Goal: Navigation & Orientation: Find specific page/section

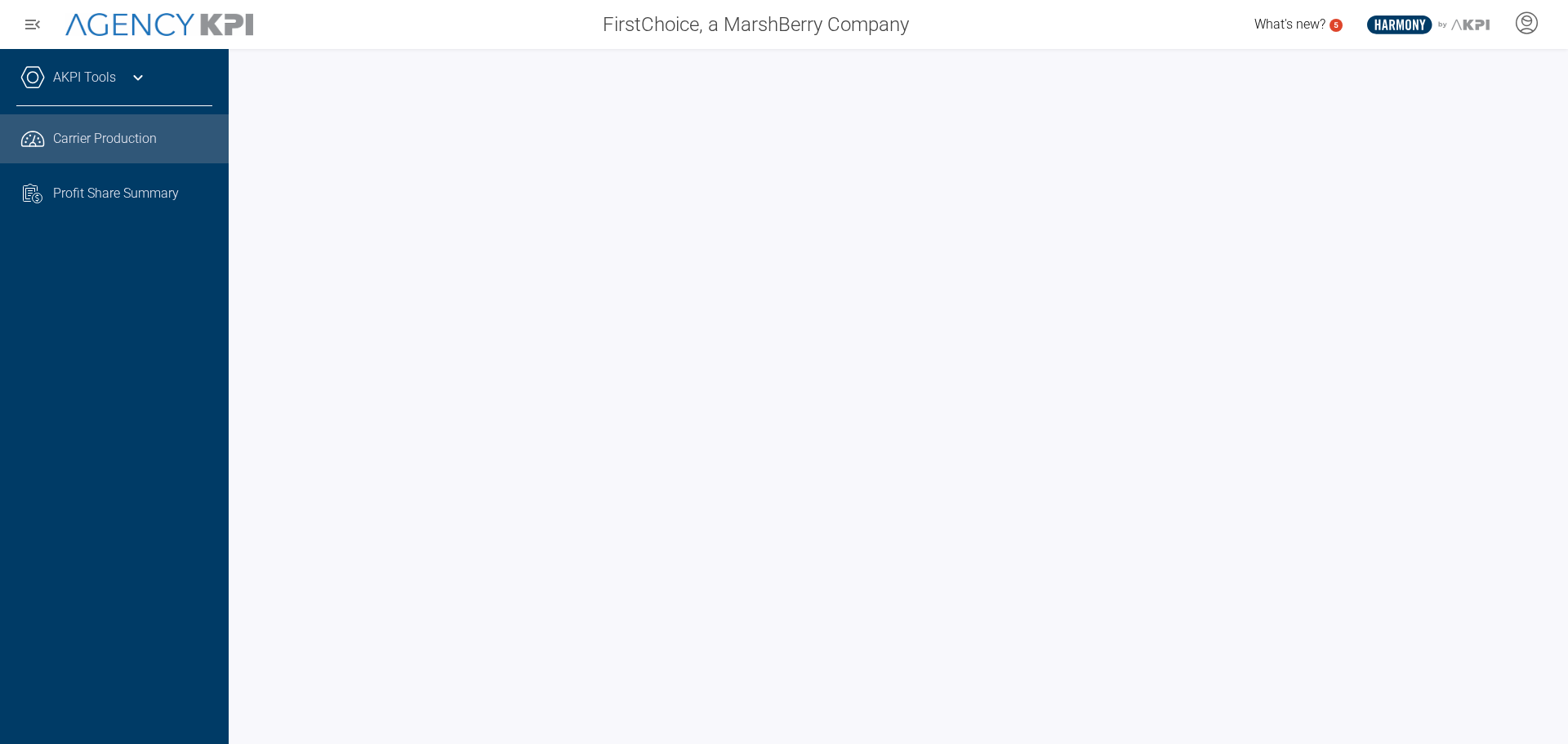
click at [237, 332] on div at bounding box center [898, 396] width 1339 height 695
